Goal: Task Accomplishment & Management: Complete application form

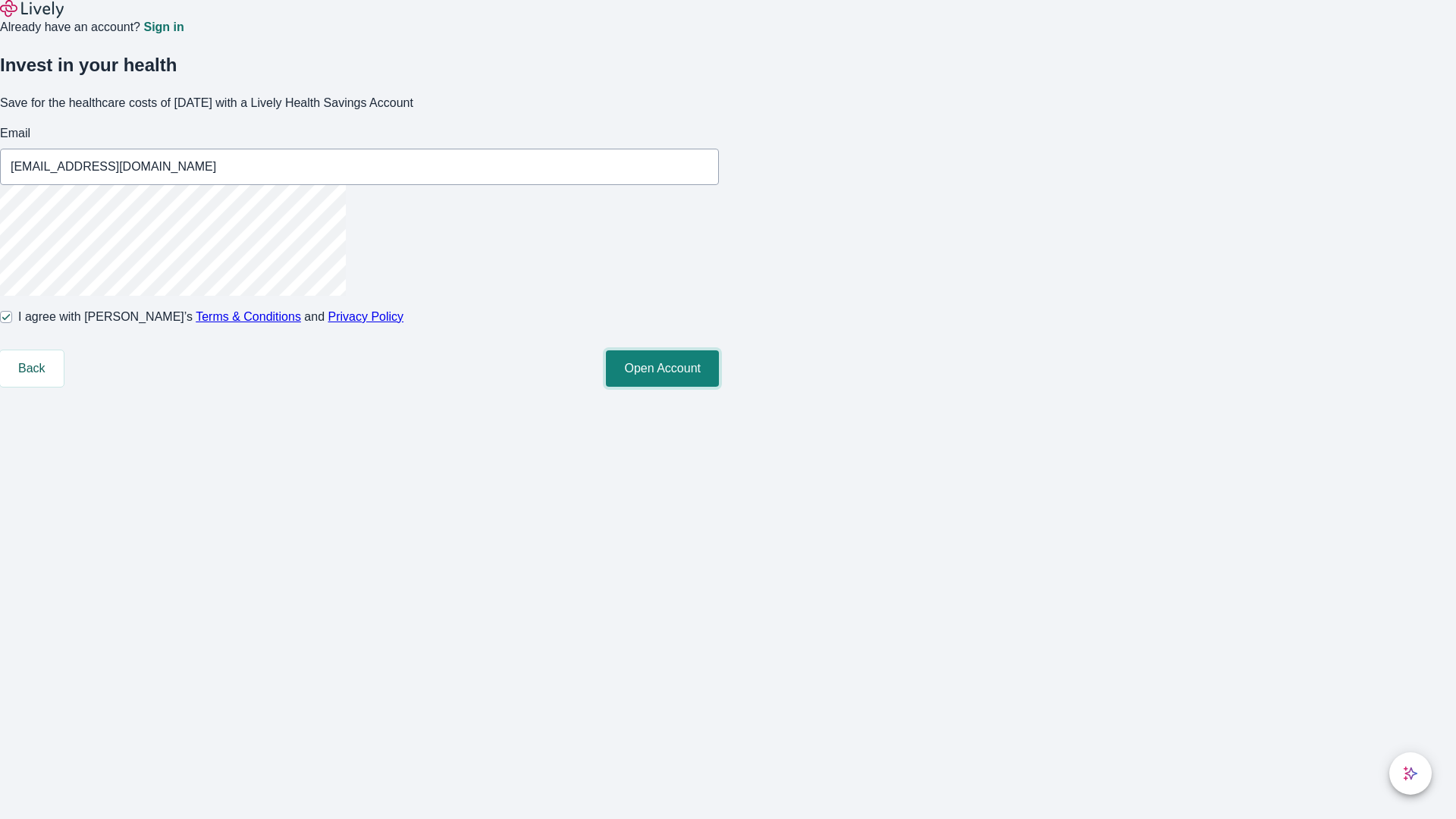
click at [719, 387] on button "Open Account" at bounding box center [662, 369] width 113 height 37
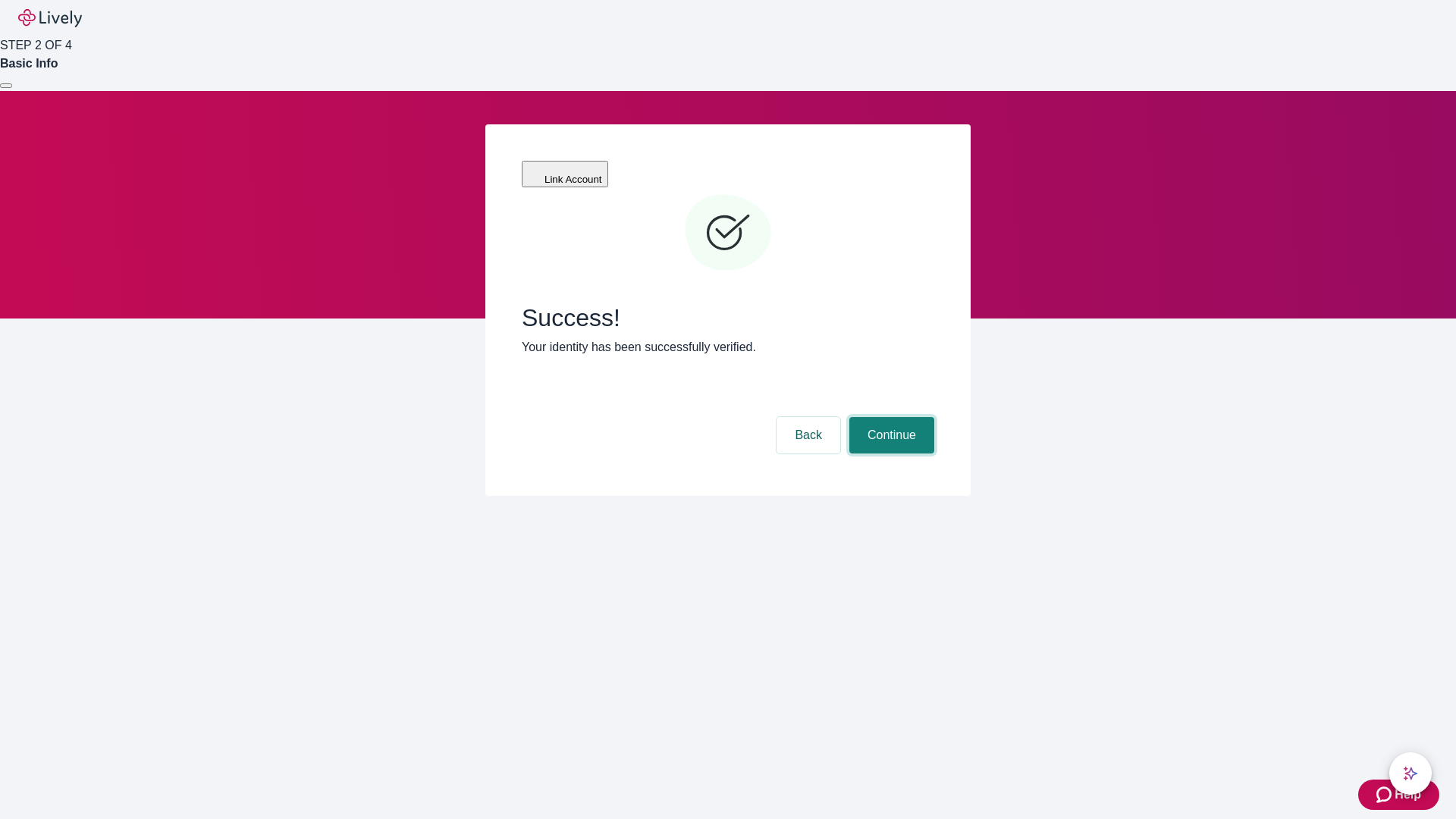
click at [890, 417] on button "Continue" at bounding box center [892, 435] width 85 height 37
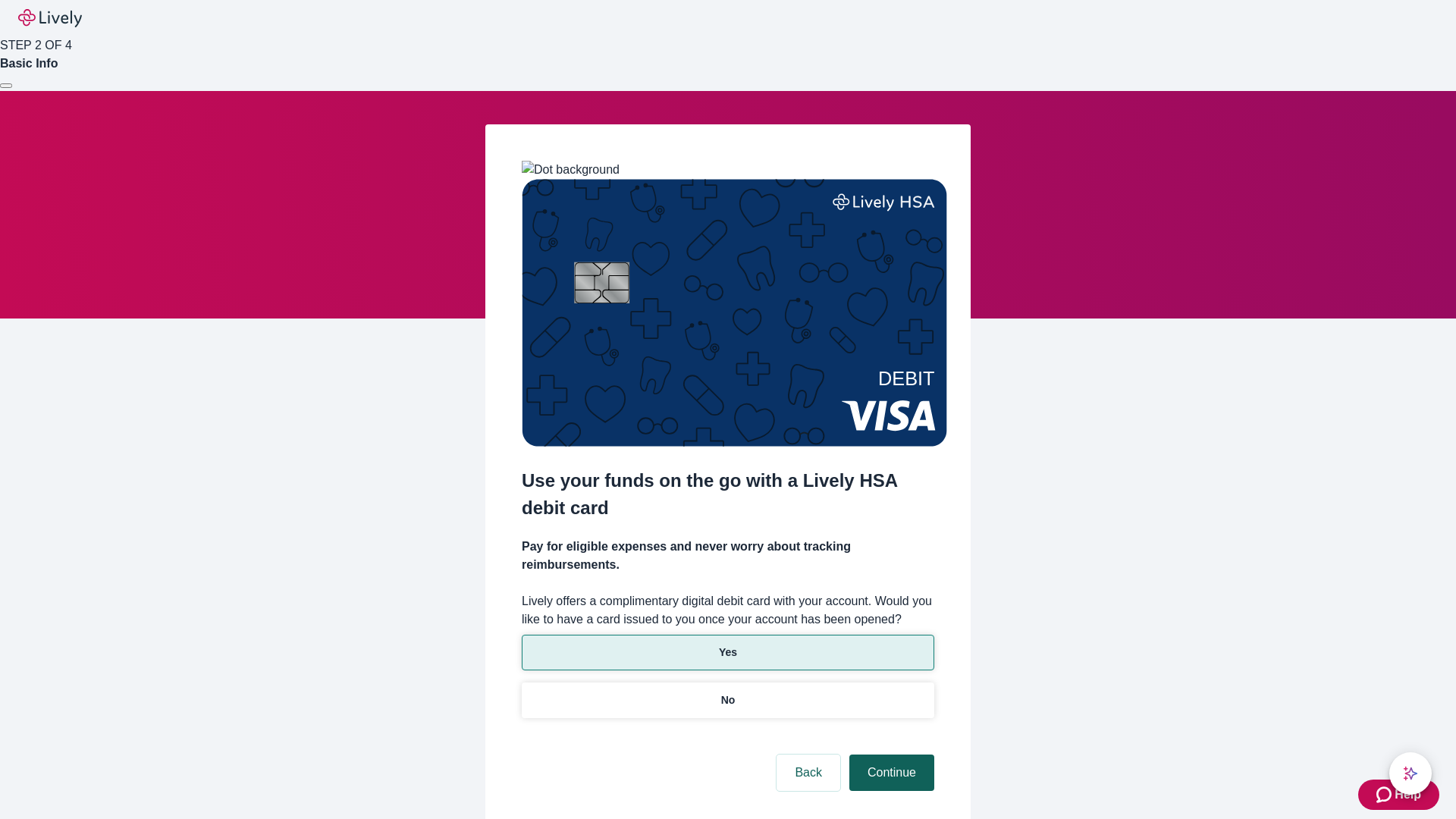
click at [727, 645] on p "Yes" at bounding box center [728, 653] width 18 height 16
click at [890, 755] on button "Continue" at bounding box center [892, 773] width 85 height 37
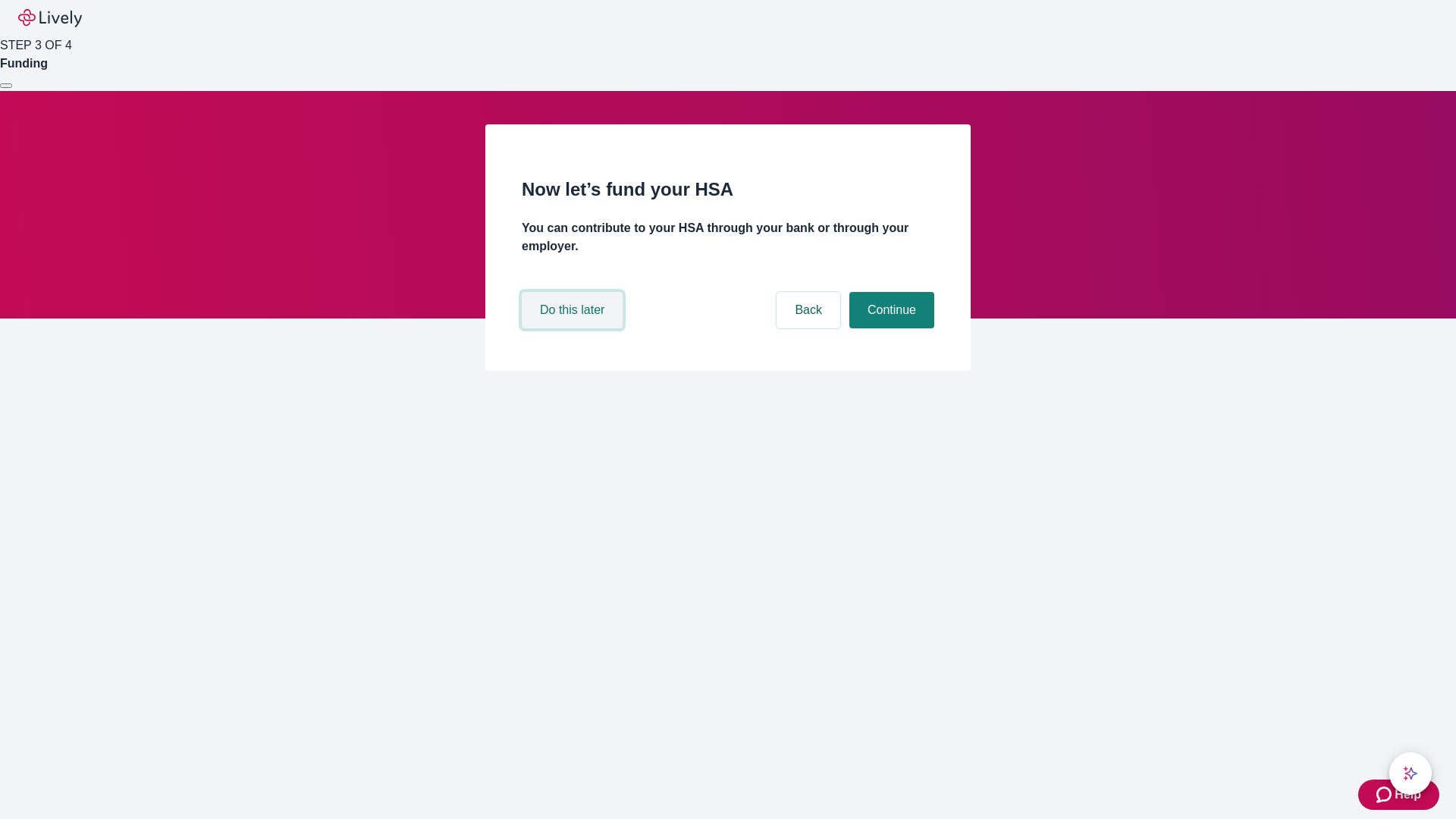
click at [575, 329] on button "Do this later" at bounding box center [572, 310] width 101 height 37
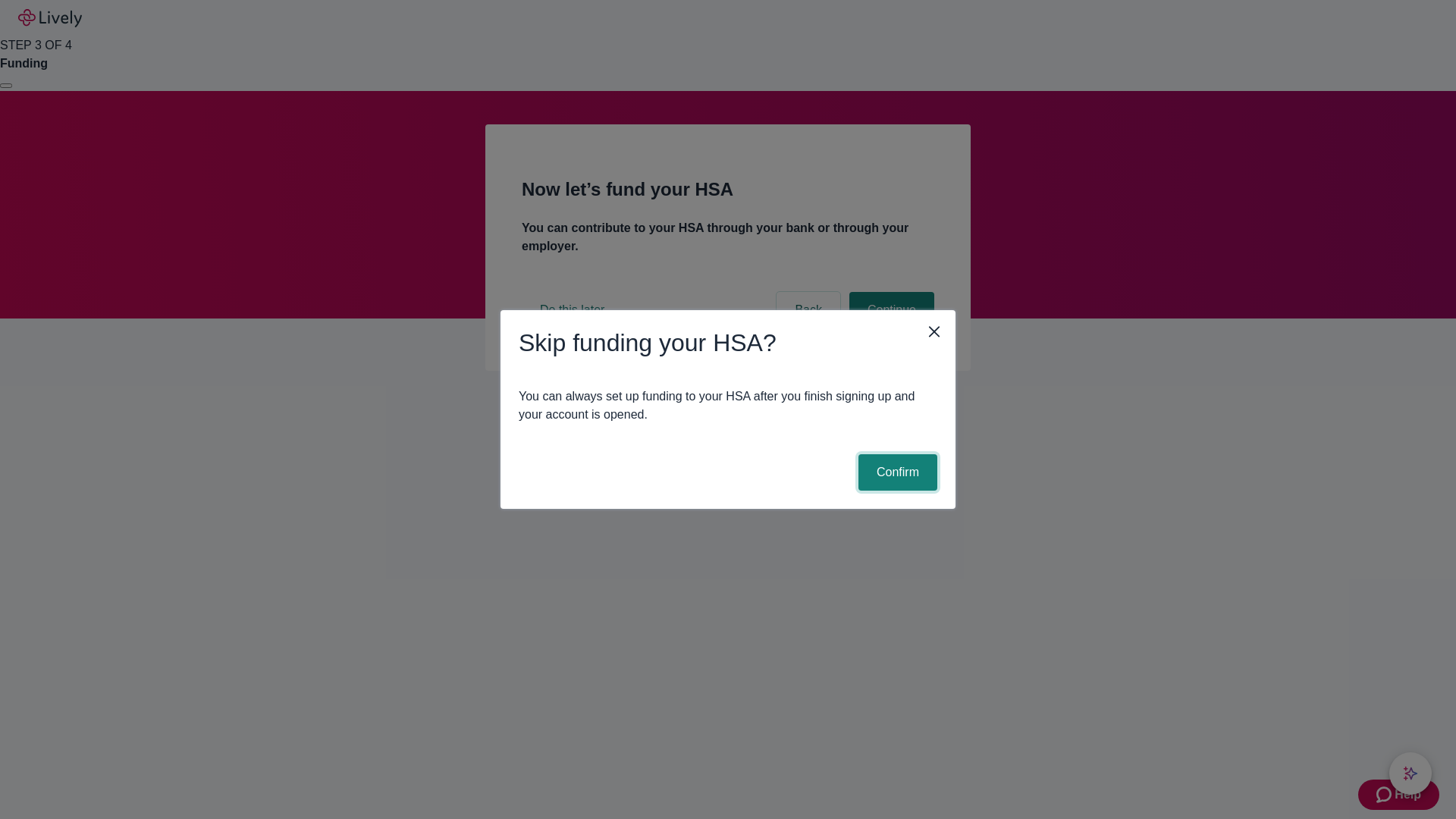
click at [896, 473] on button "Confirm" at bounding box center [898, 472] width 79 height 37
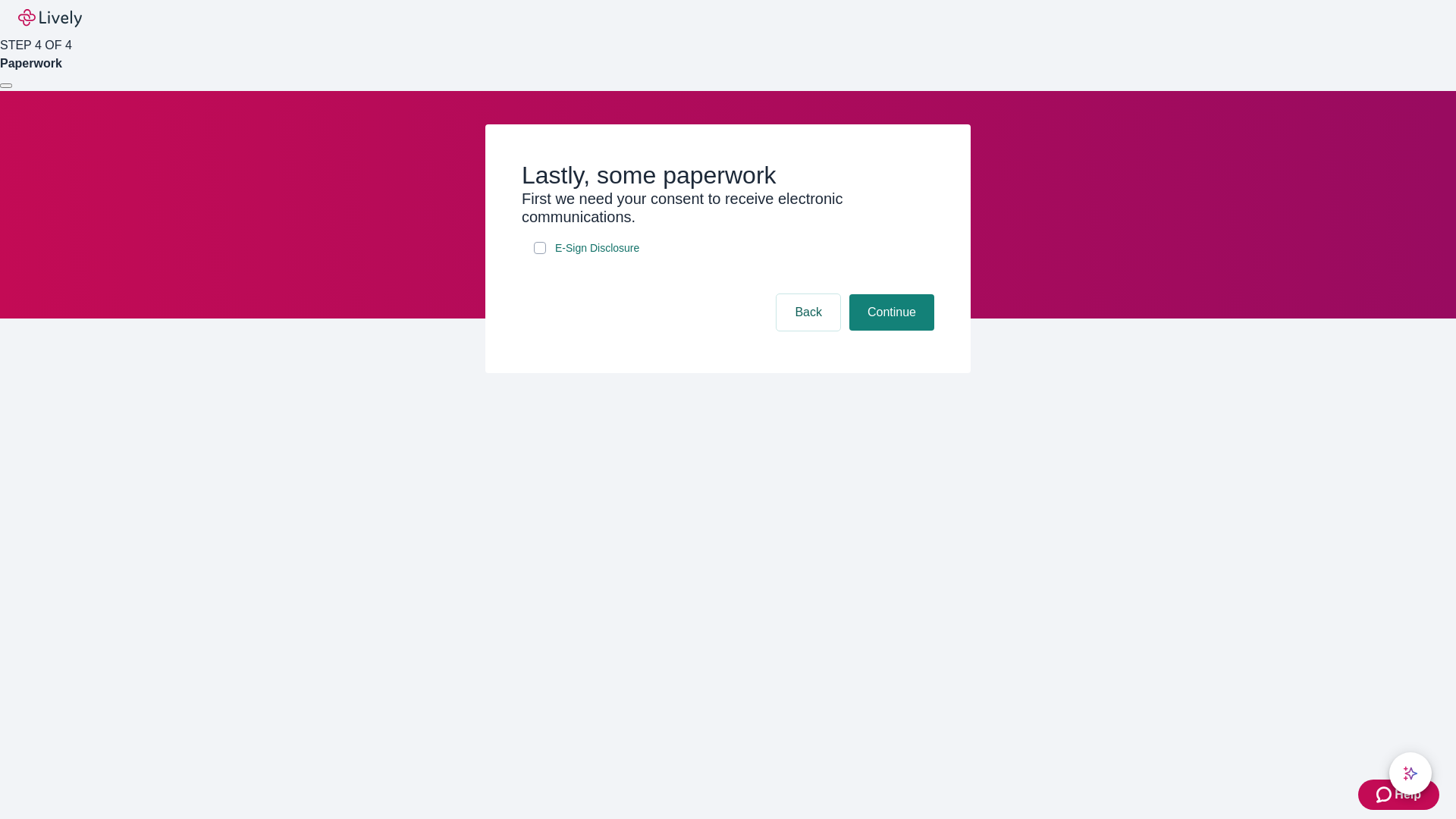
click at [540, 254] on input "E-Sign Disclosure" at bounding box center [540, 248] width 13 height 13
checkbox input "true"
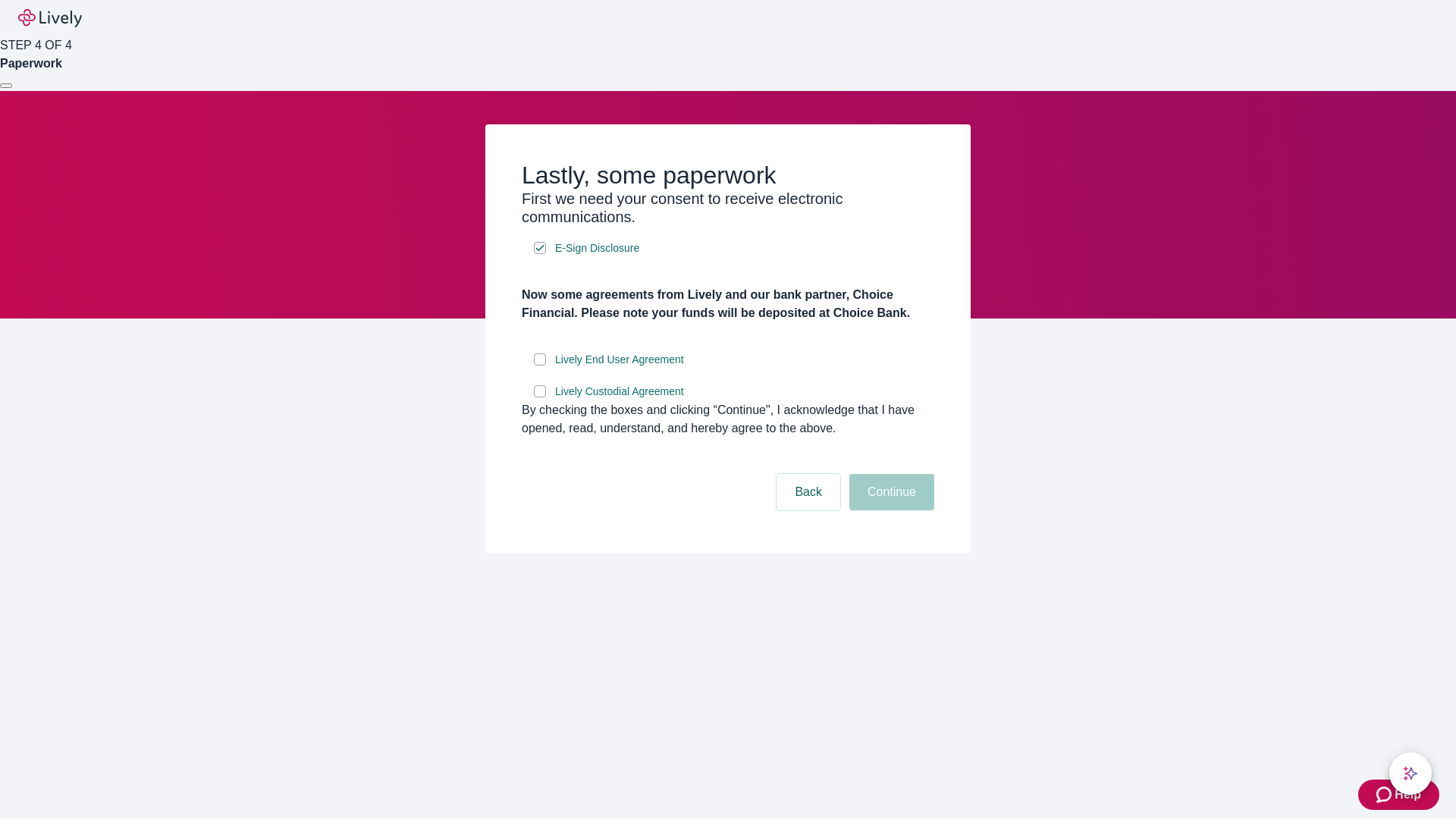
click at [540, 366] on input "Lively End User Agreement" at bounding box center [540, 360] width 13 height 13
checkbox input "true"
click at [540, 398] on input "Lively Custodial Agreement" at bounding box center [540, 391] width 13 height 13
checkbox input "true"
click at [890, 511] on button "Continue" at bounding box center [892, 492] width 85 height 37
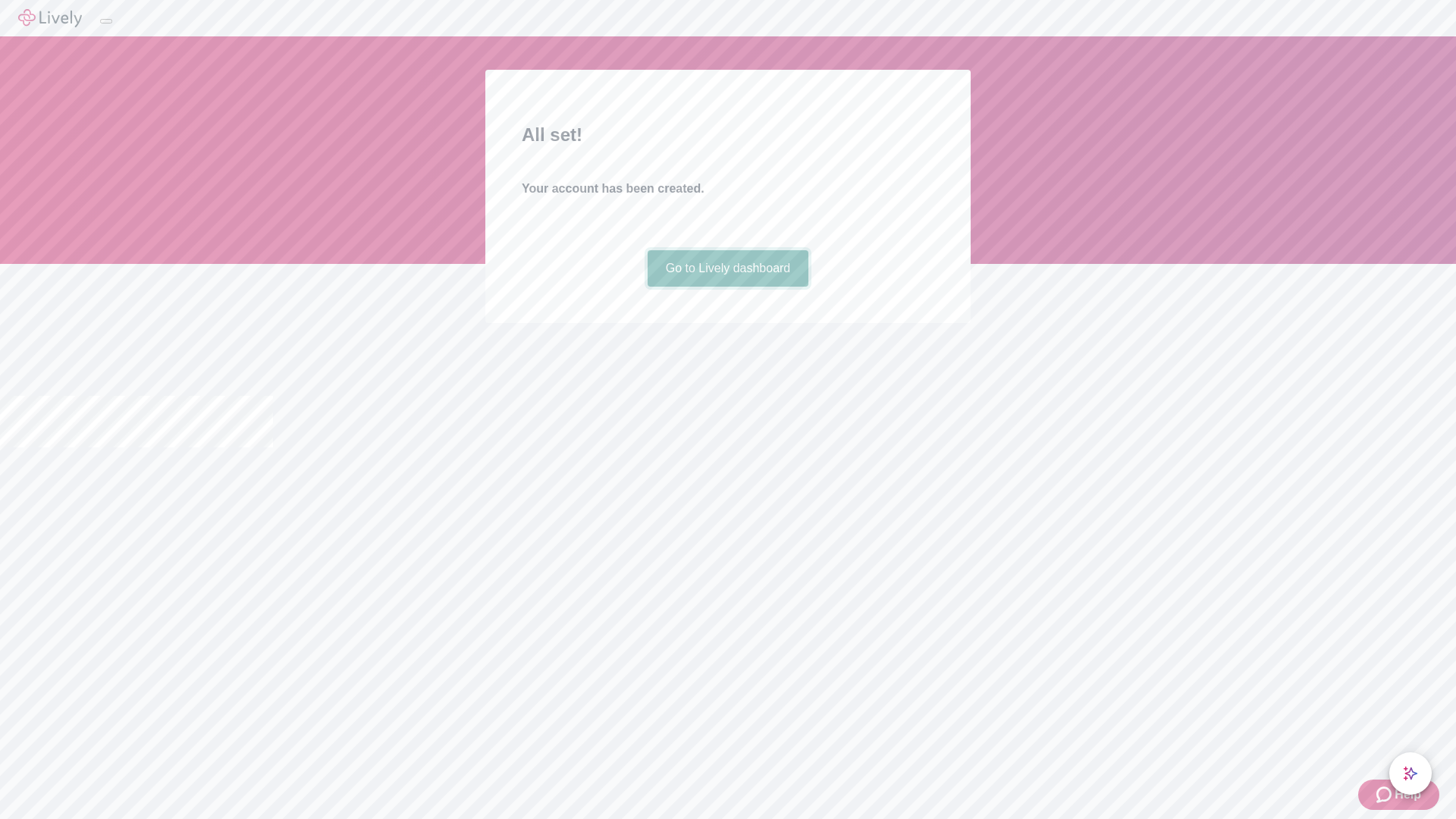
click at [727, 287] on link "Go to Lively dashboard" at bounding box center [728, 269] width 161 height 37
